Goal: Check status

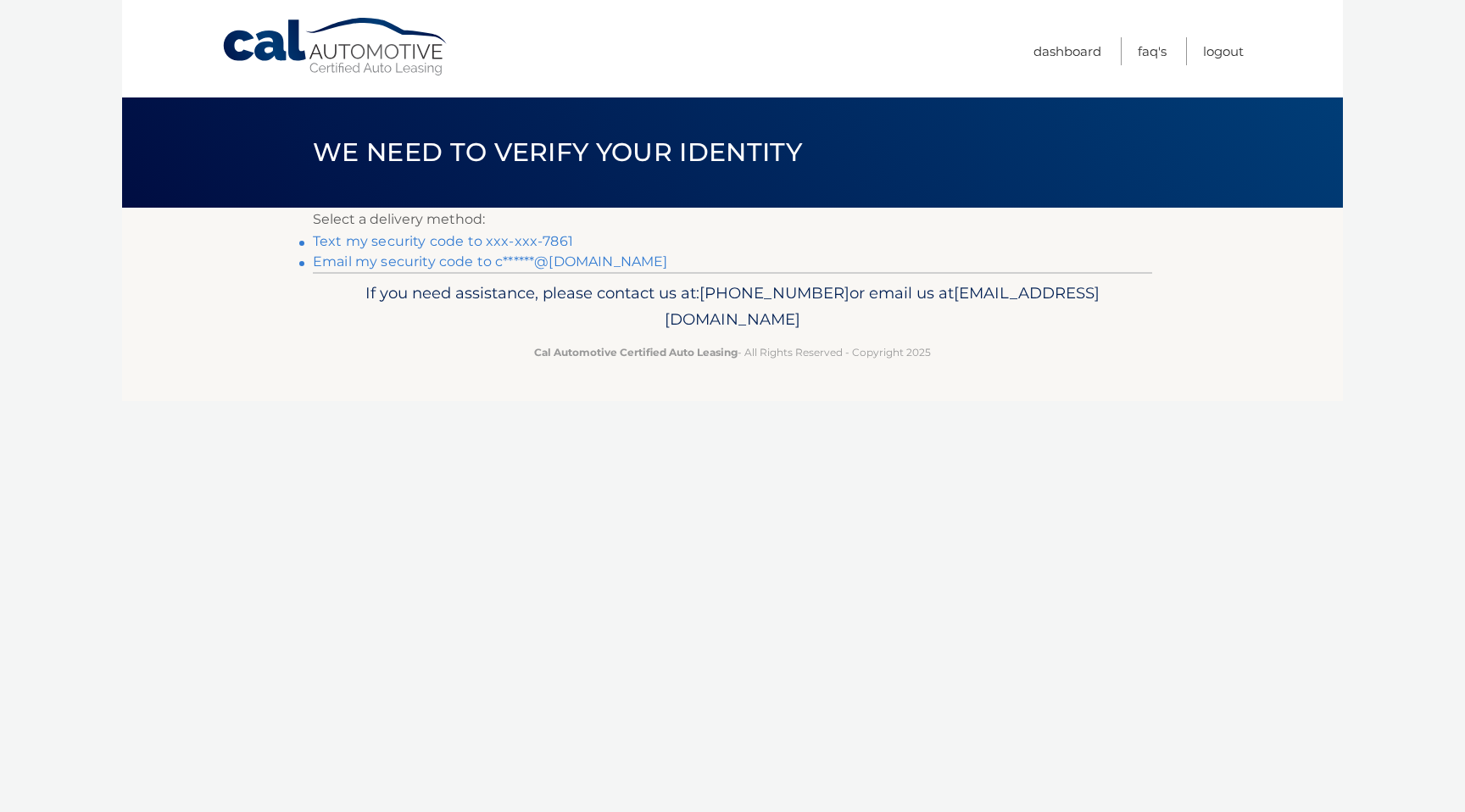
click at [383, 244] on link "Text my security code to xxx-xxx-7861" at bounding box center [443, 241] width 261 height 17
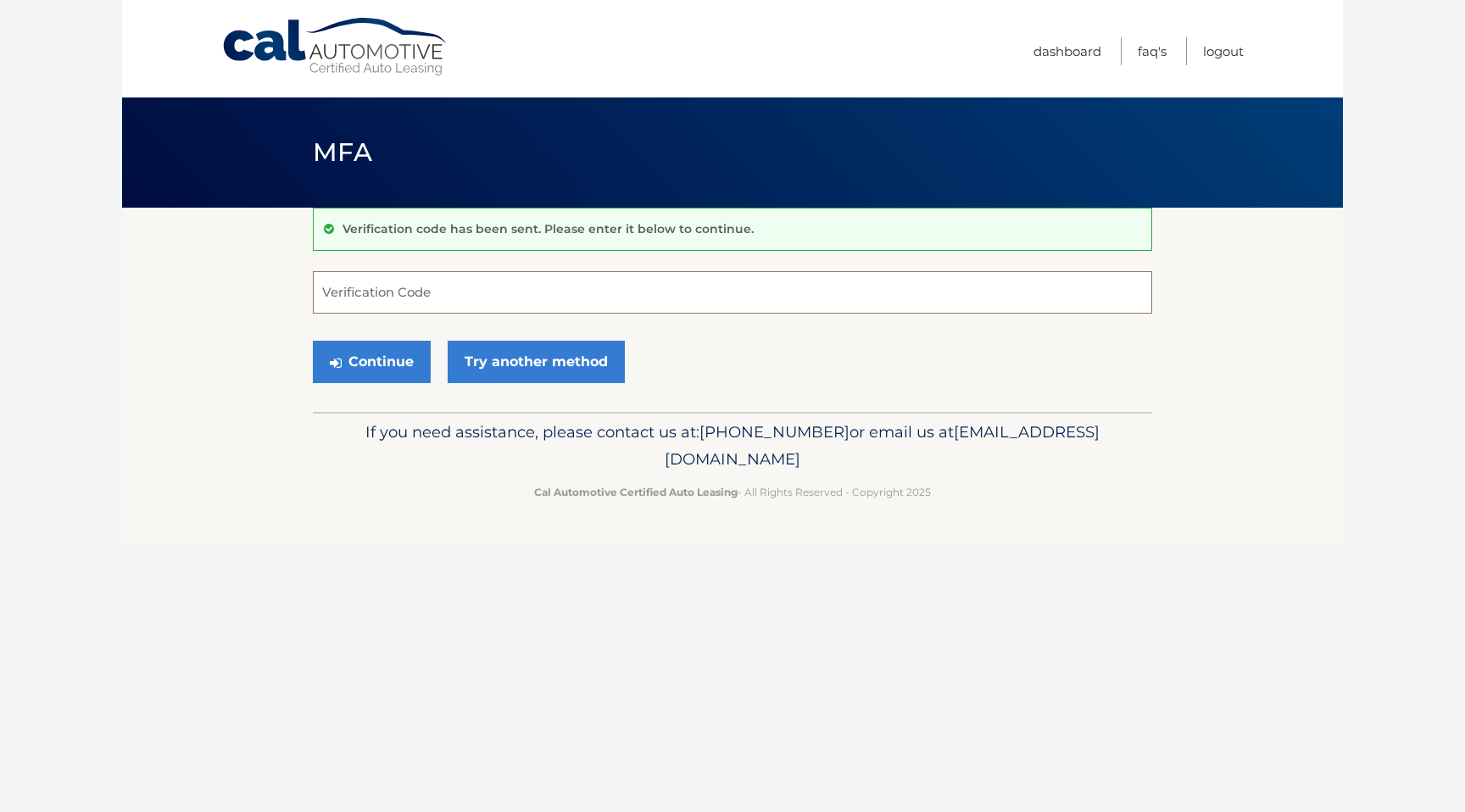
click at [388, 297] on input "Verification Code" at bounding box center [732, 292] width 839 height 43
type input "037052"
click at [659, 354] on div "Continue Try another method" at bounding box center [732, 363] width 839 height 57
click at [382, 373] on button "Continue" at bounding box center [372, 361] width 118 height 43
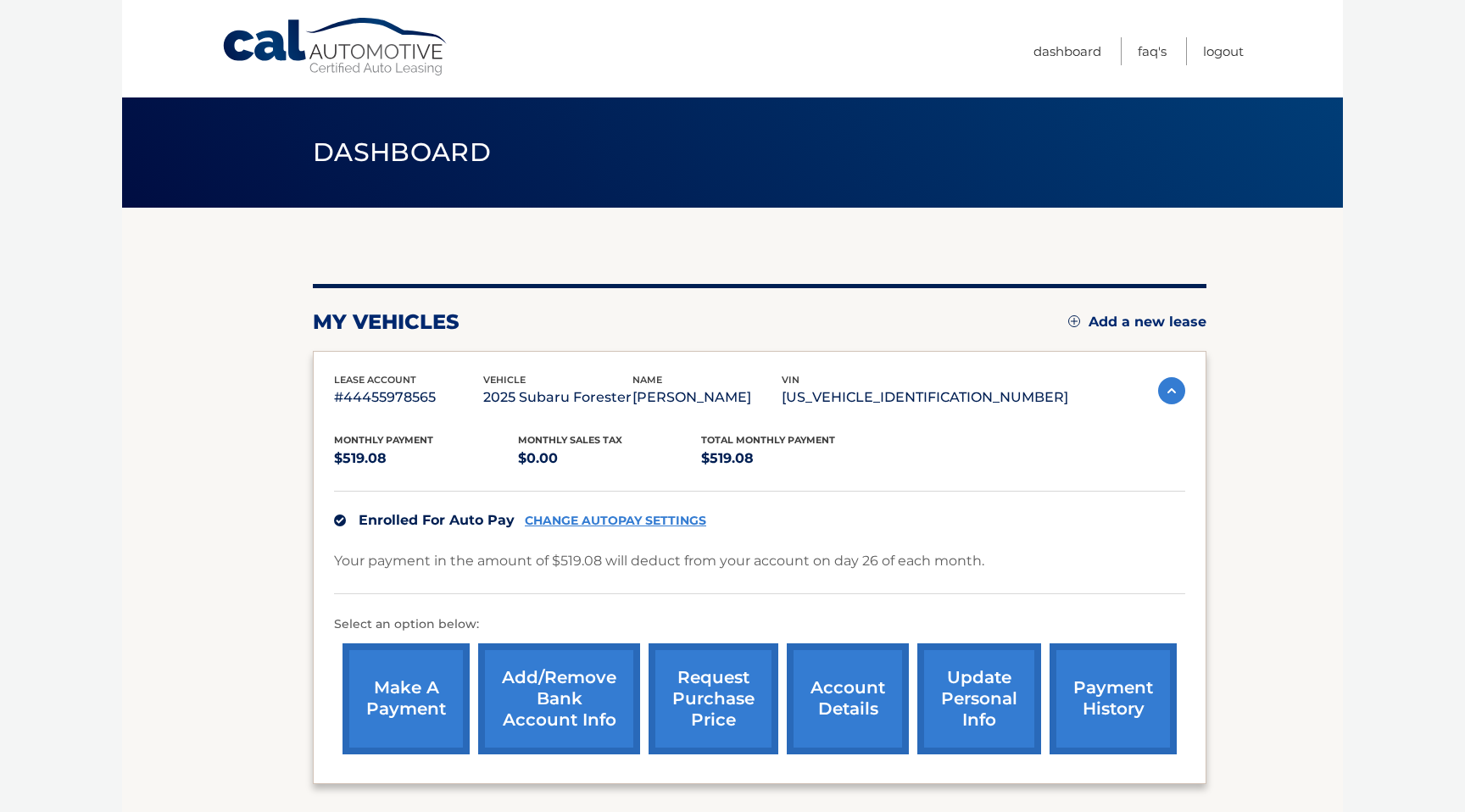
click at [1106, 683] on link "payment history" at bounding box center [1113, 699] width 127 height 111
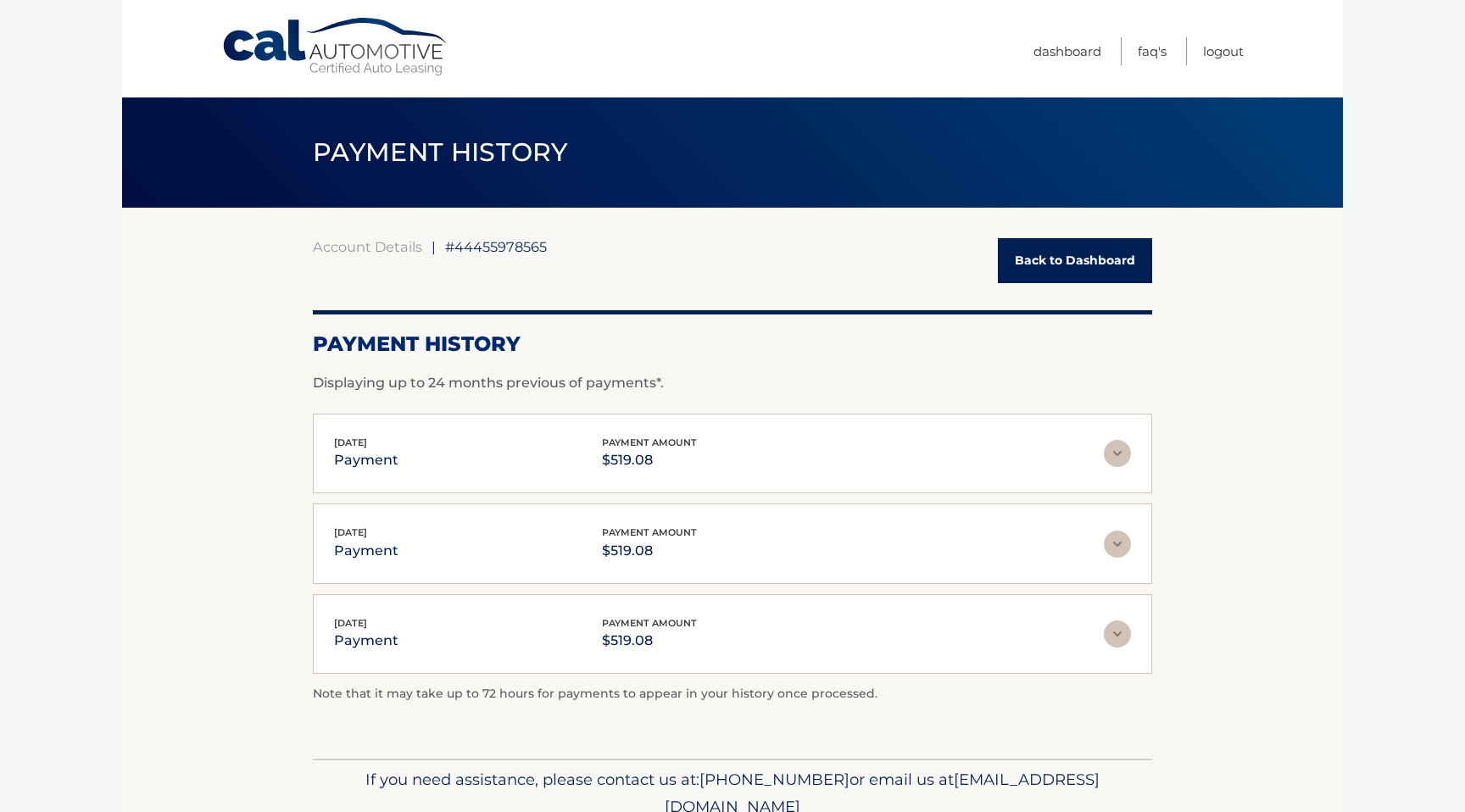
click at [1060, 261] on link "Back to Dashboard" at bounding box center [1076, 261] width 155 height 45
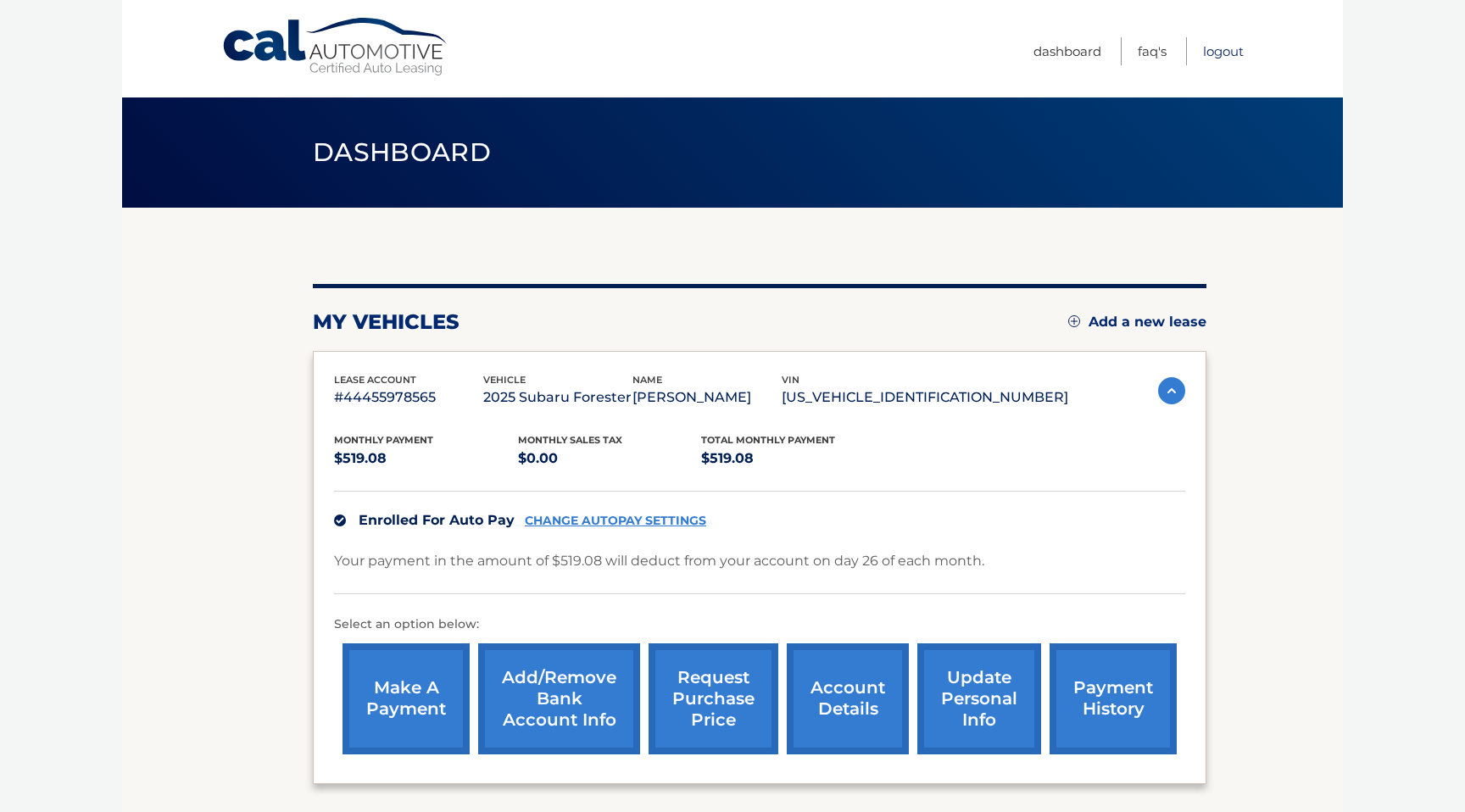
click at [1235, 50] on link "Logout" at bounding box center [1223, 51] width 41 height 28
